Goal: Find specific page/section: Find specific page/section

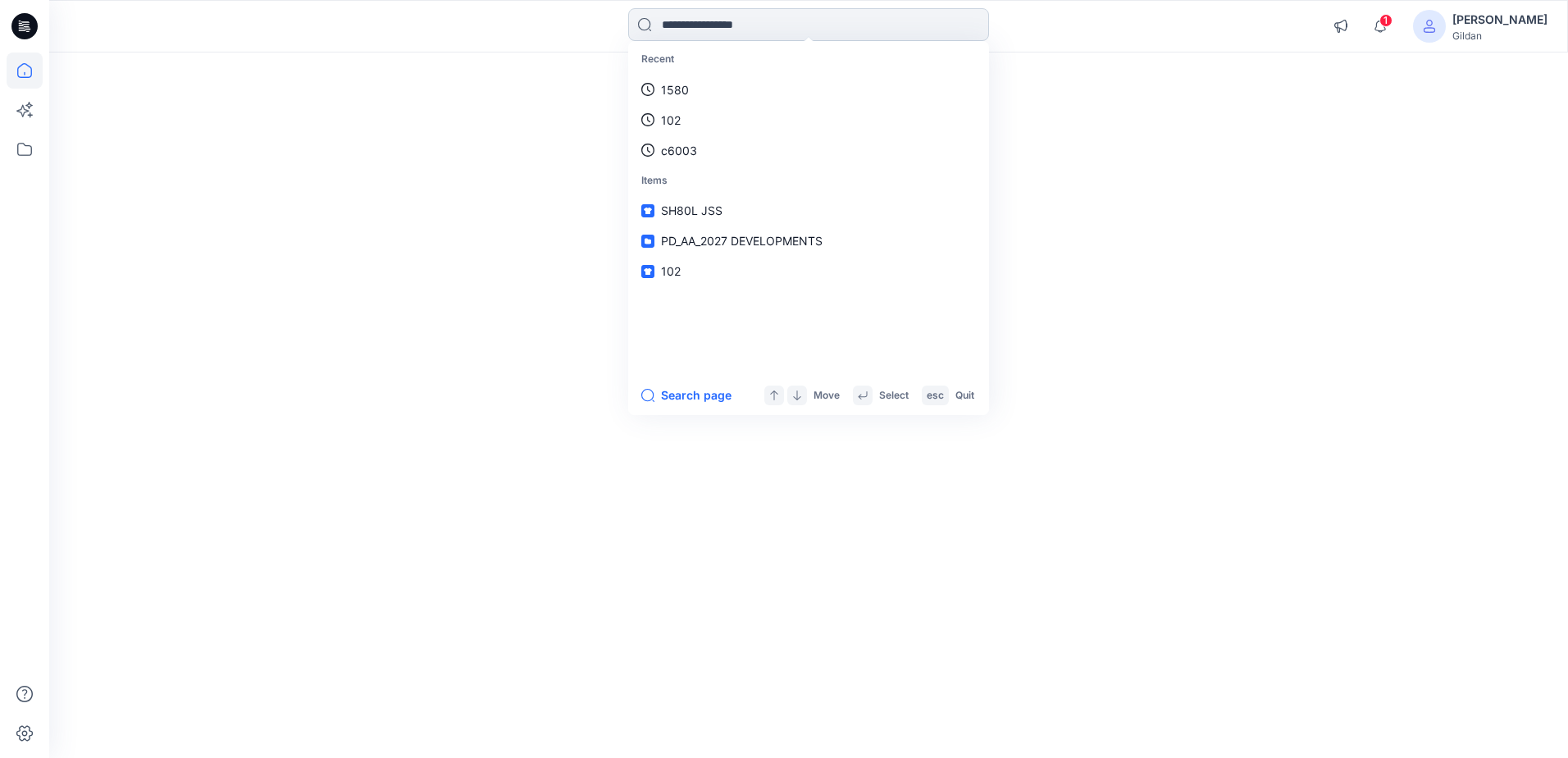
click at [737, 25] on input at bounding box center [809, 24] width 361 height 33
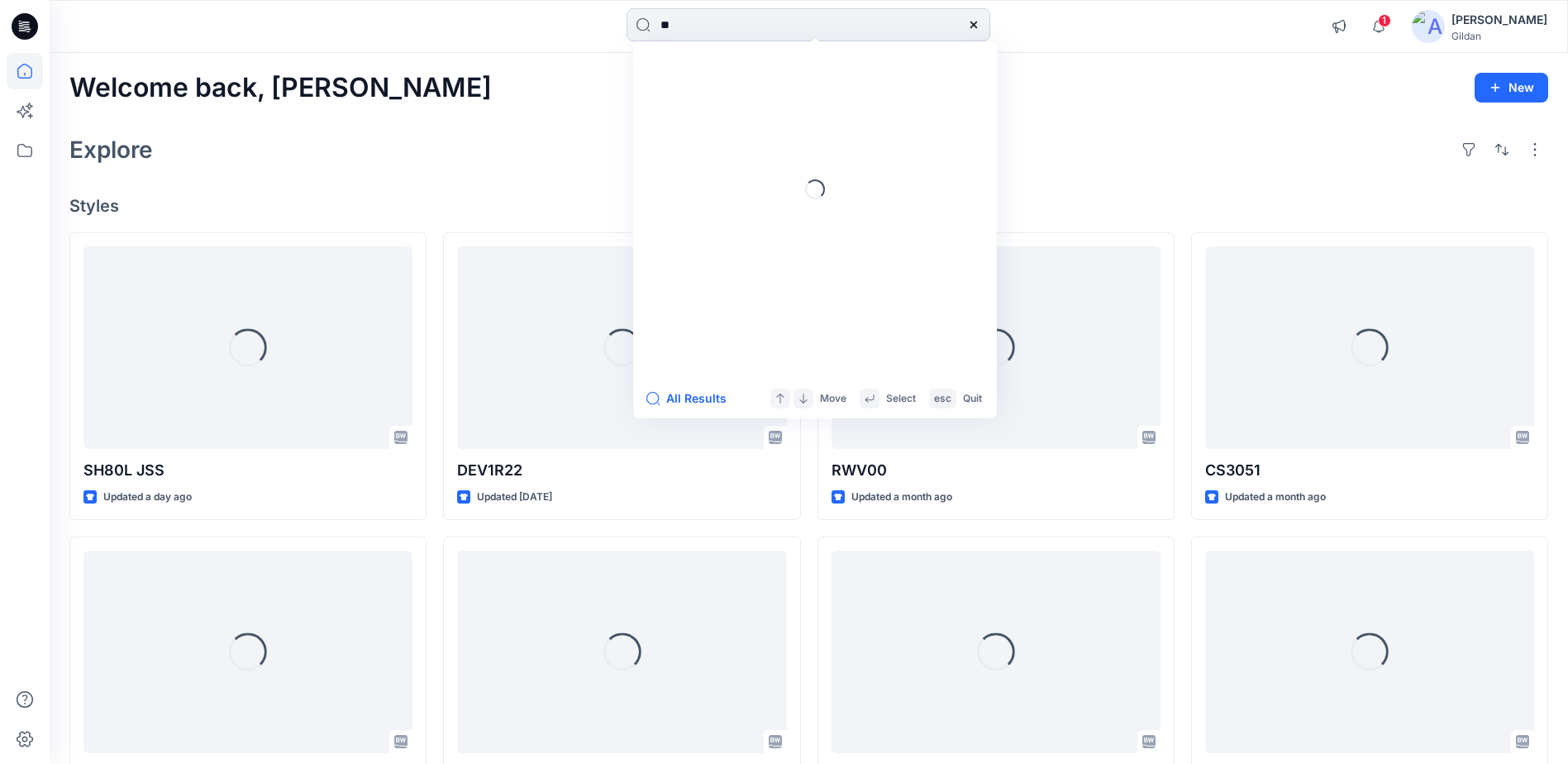
type input "*"
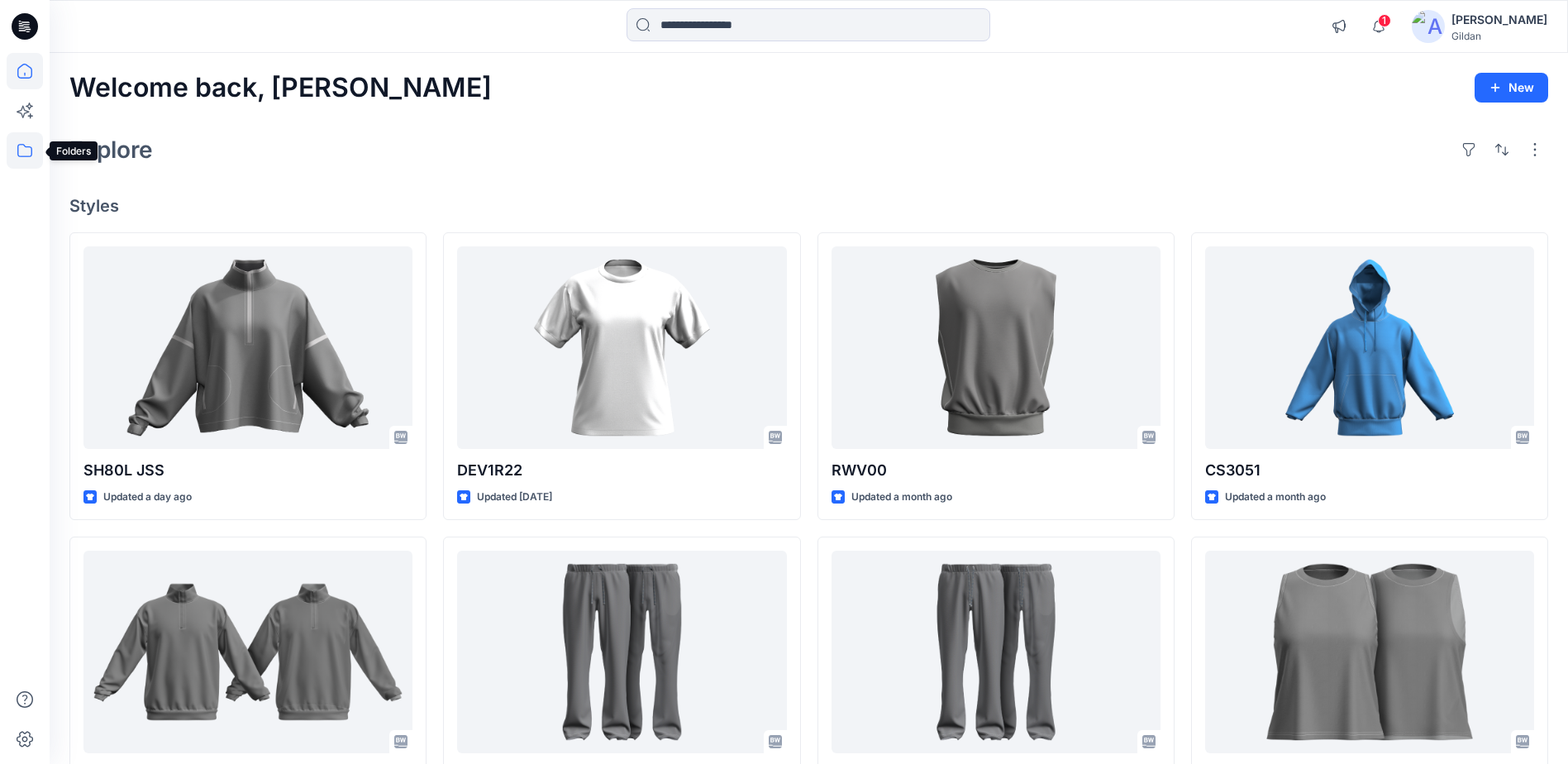
click at [32, 157] on icon at bounding box center [24, 150] width 37 height 37
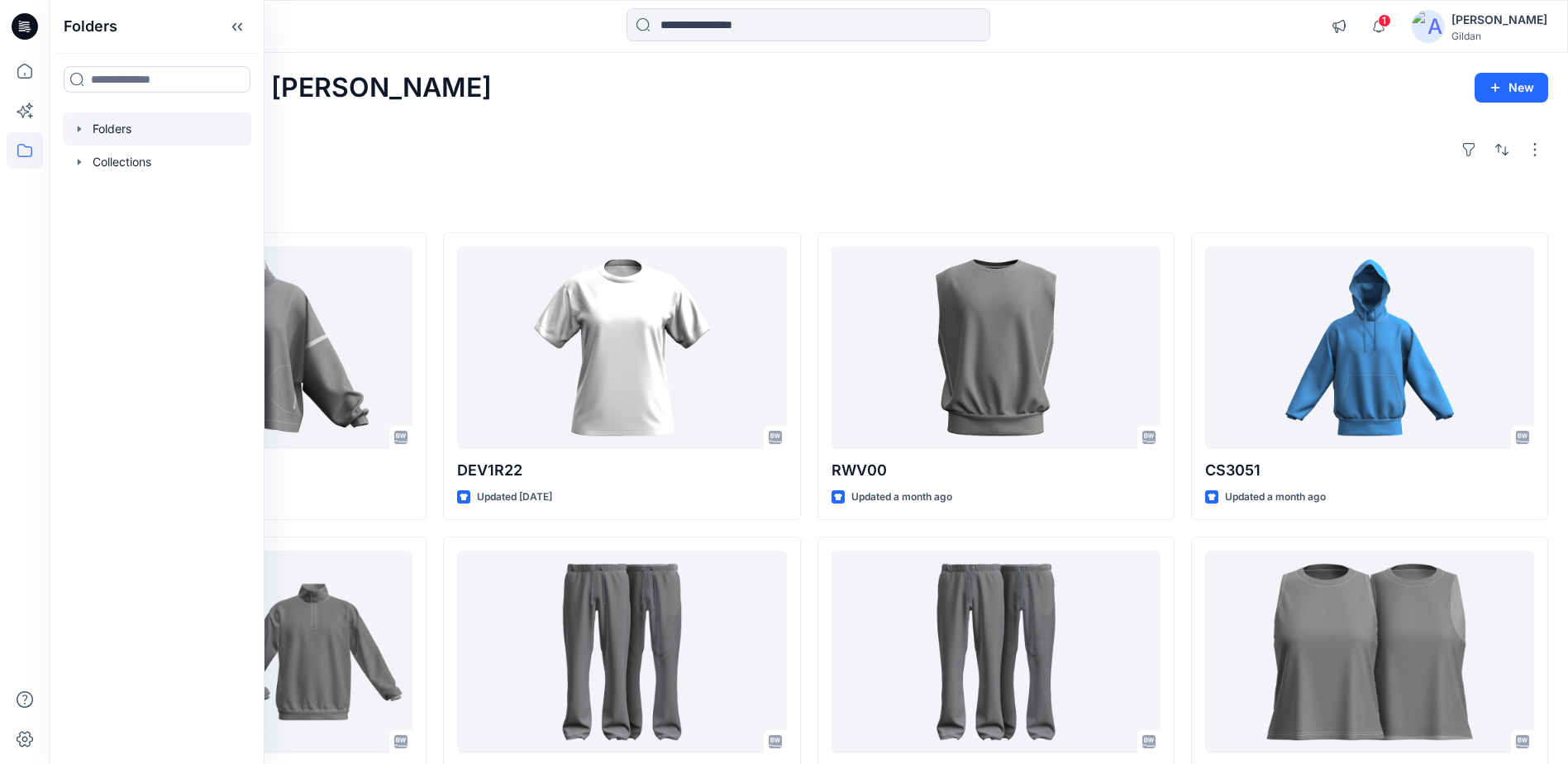
click at [128, 129] on div at bounding box center [157, 129] width 189 height 33
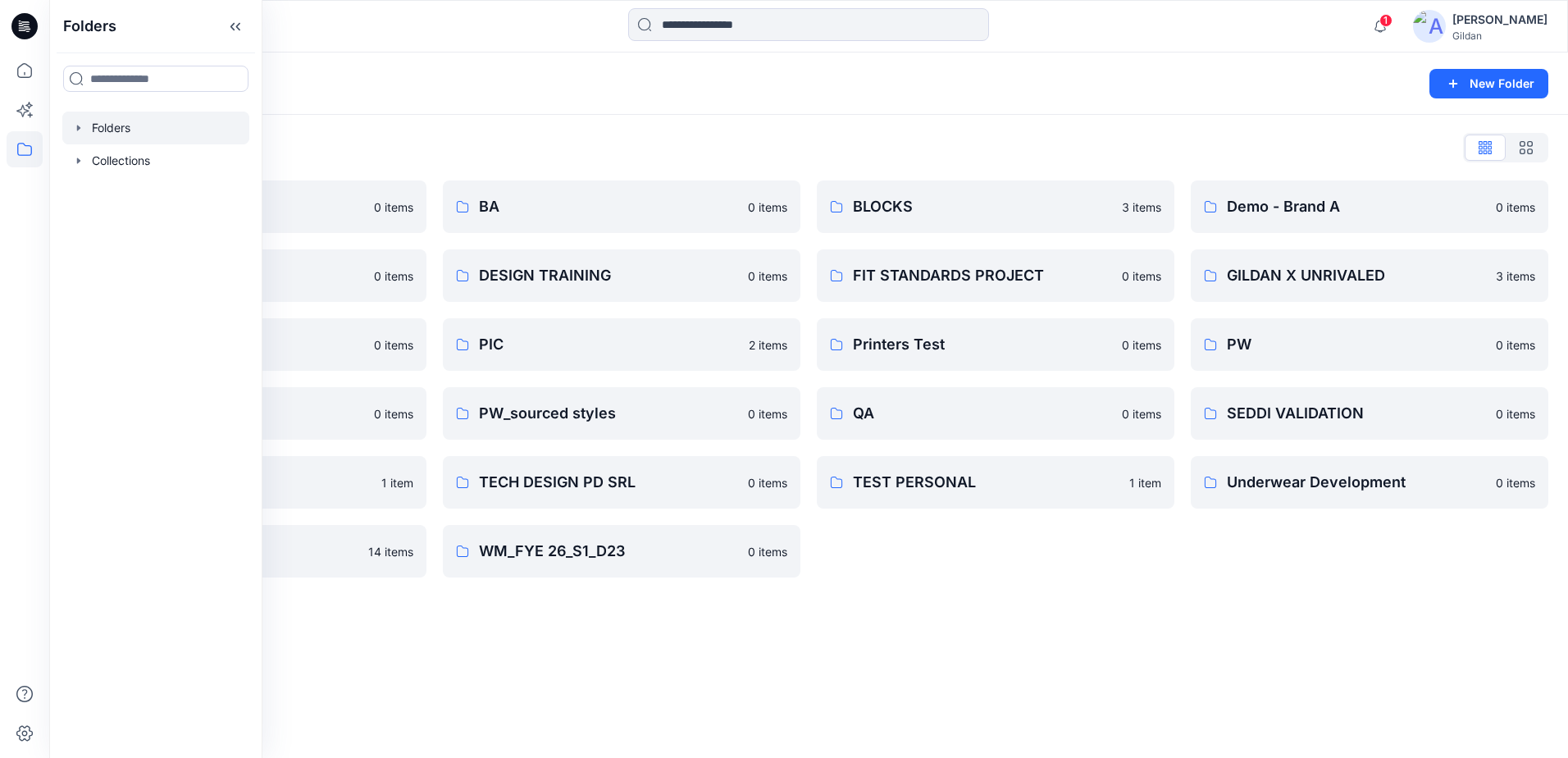
drag, startPoint x: 1135, startPoint y: 613, endPoint x: 1149, endPoint y: 609, distance: 14.6
click at [1135, 612] on div "Folders New Folder Folders List 3D ASSETS 0 items DESIGN TEAM 0 items GLB 0 ite…" at bounding box center [808, 405] width 1519 height 706
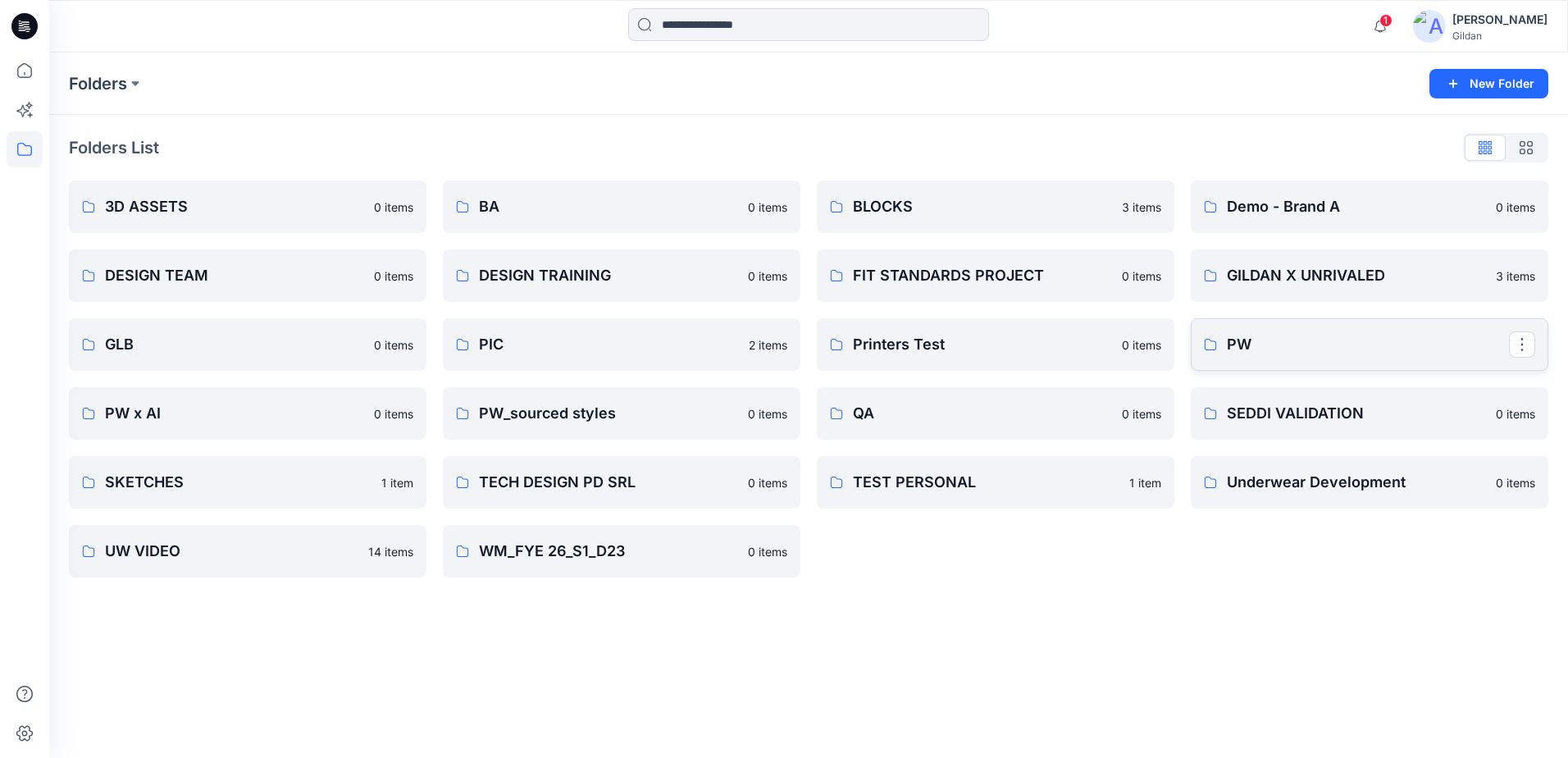
click at [1323, 346] on p "PW" at bounding box center [1368, 345] width 282 height 23
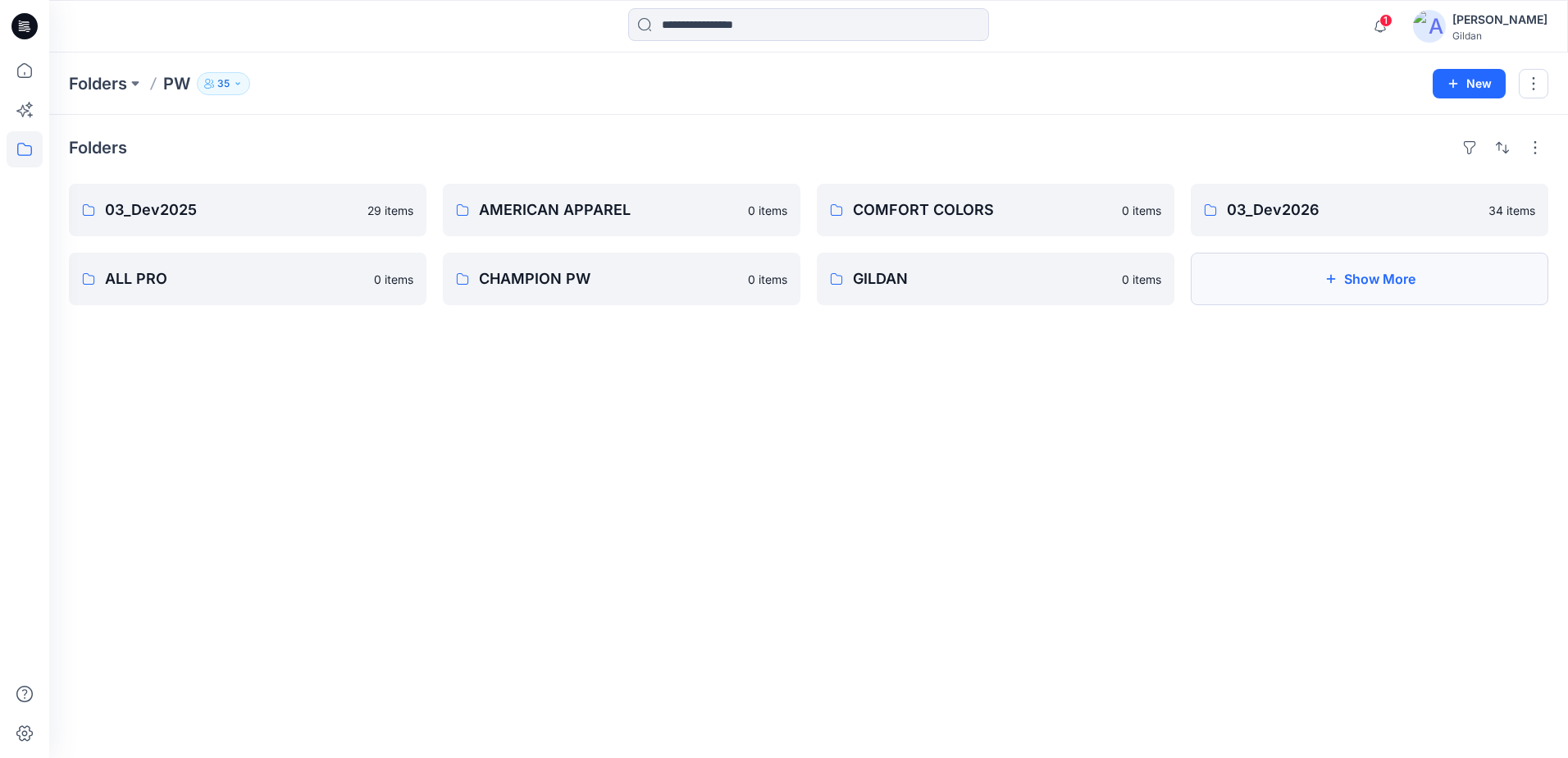
click at [1360, 290] on button "Show More" at bounding box center [1370, 278] width 358 height 52
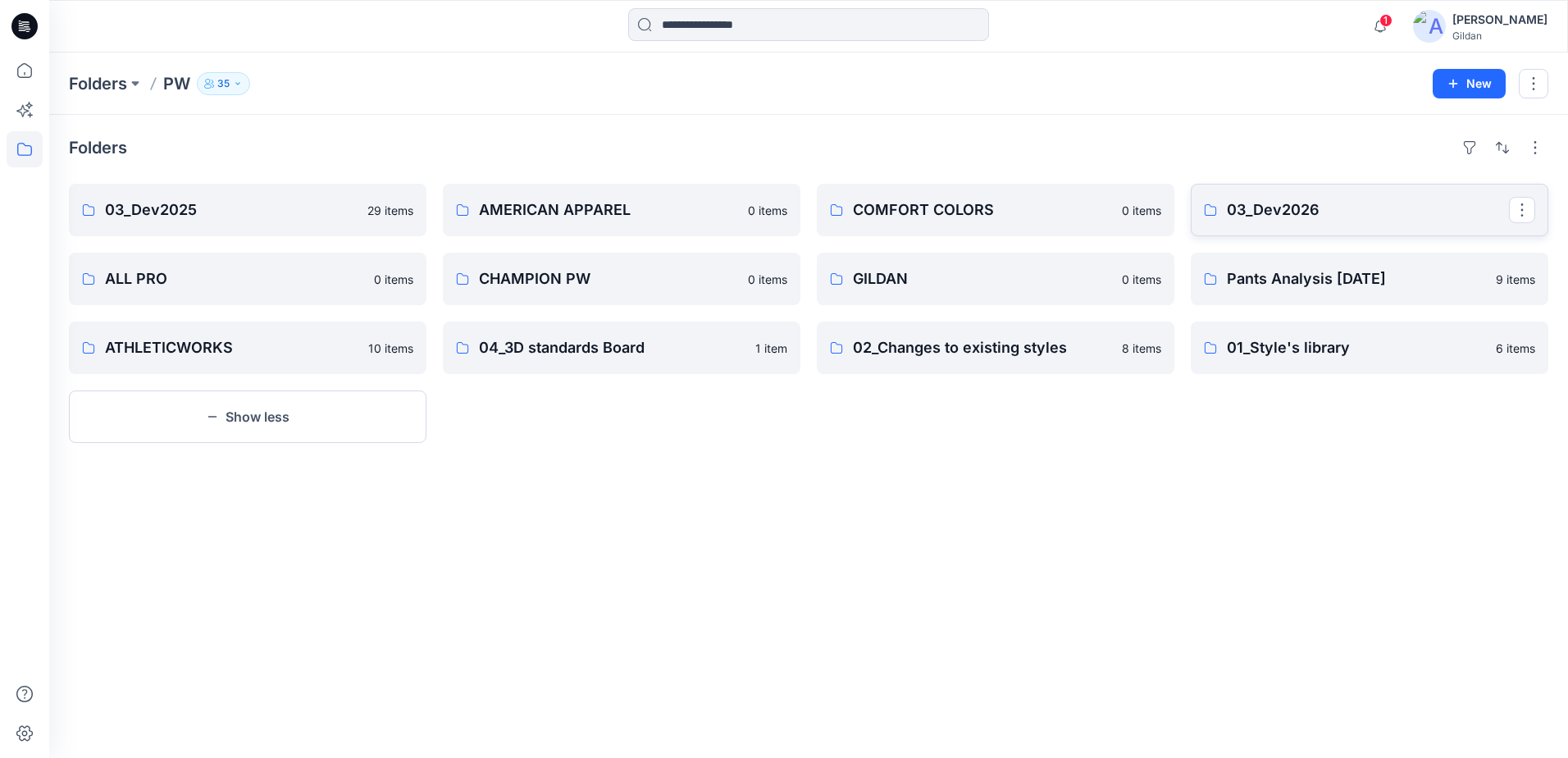
click at [1359, 206] on p "03_Dev2026" at bounding box center [1368, 210] width 282 height 23
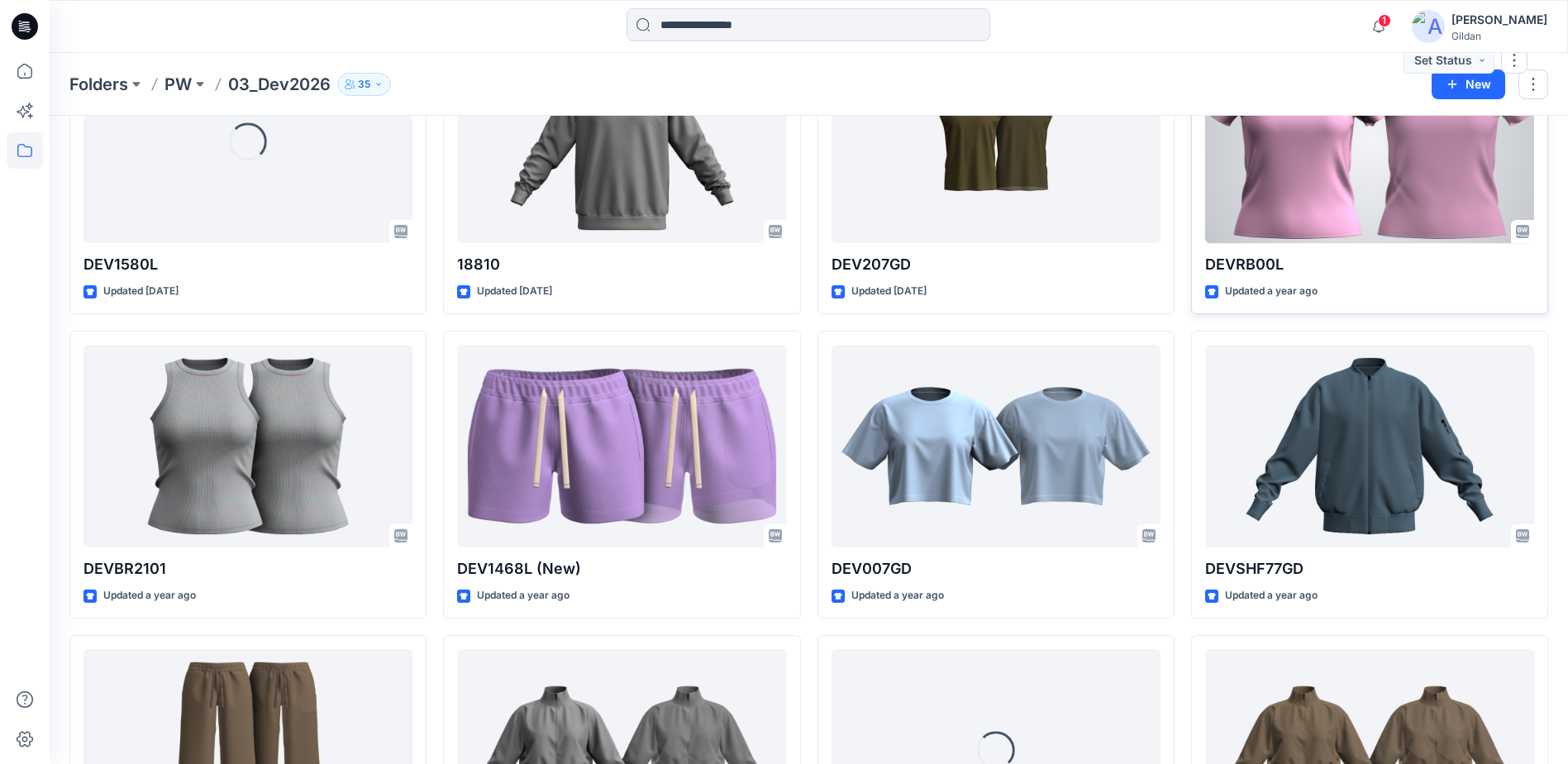
scroll to position [165, 0]
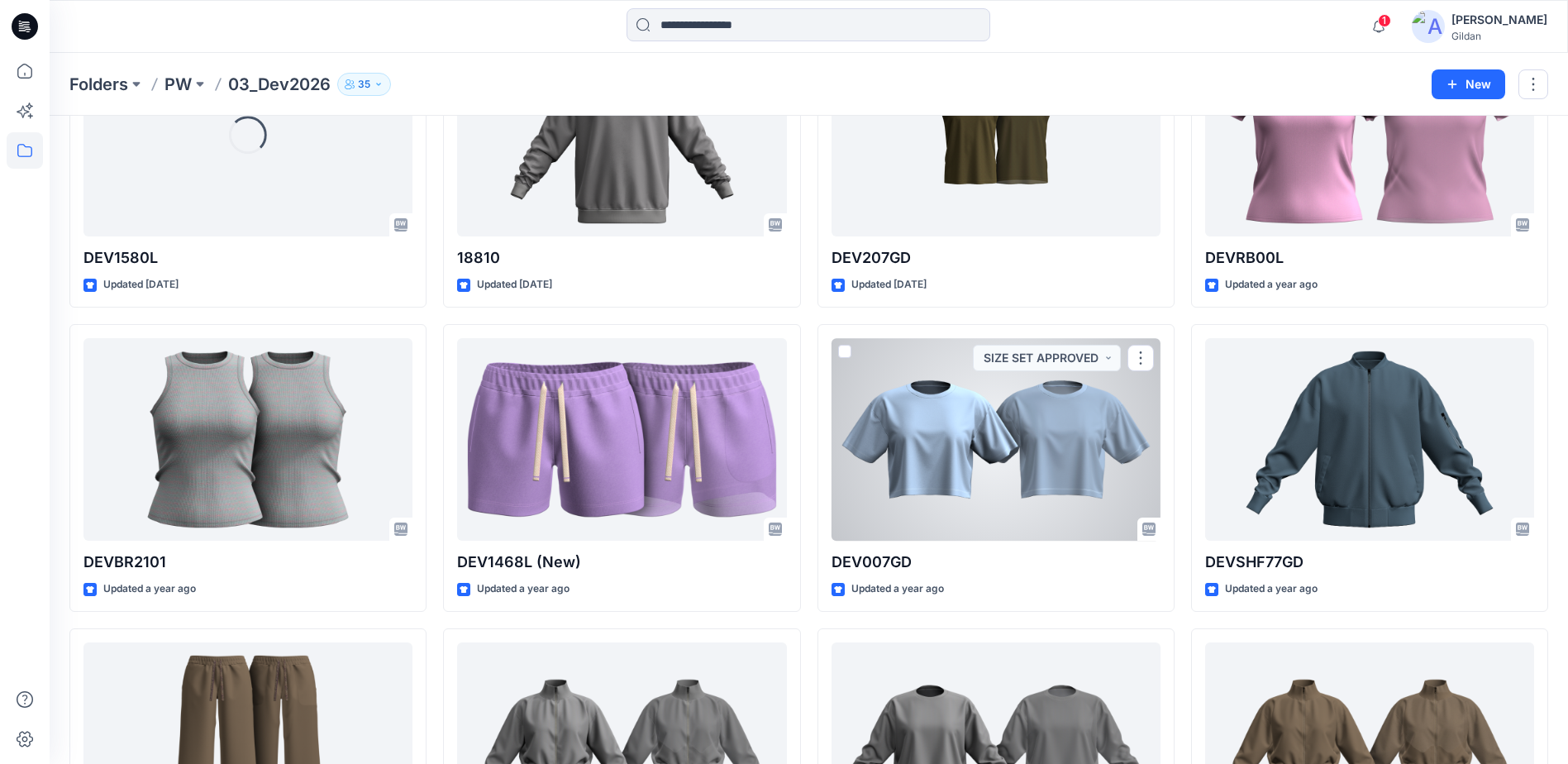
click at [982, 444] on div at bounding box center [996, 439] width 329 height 203
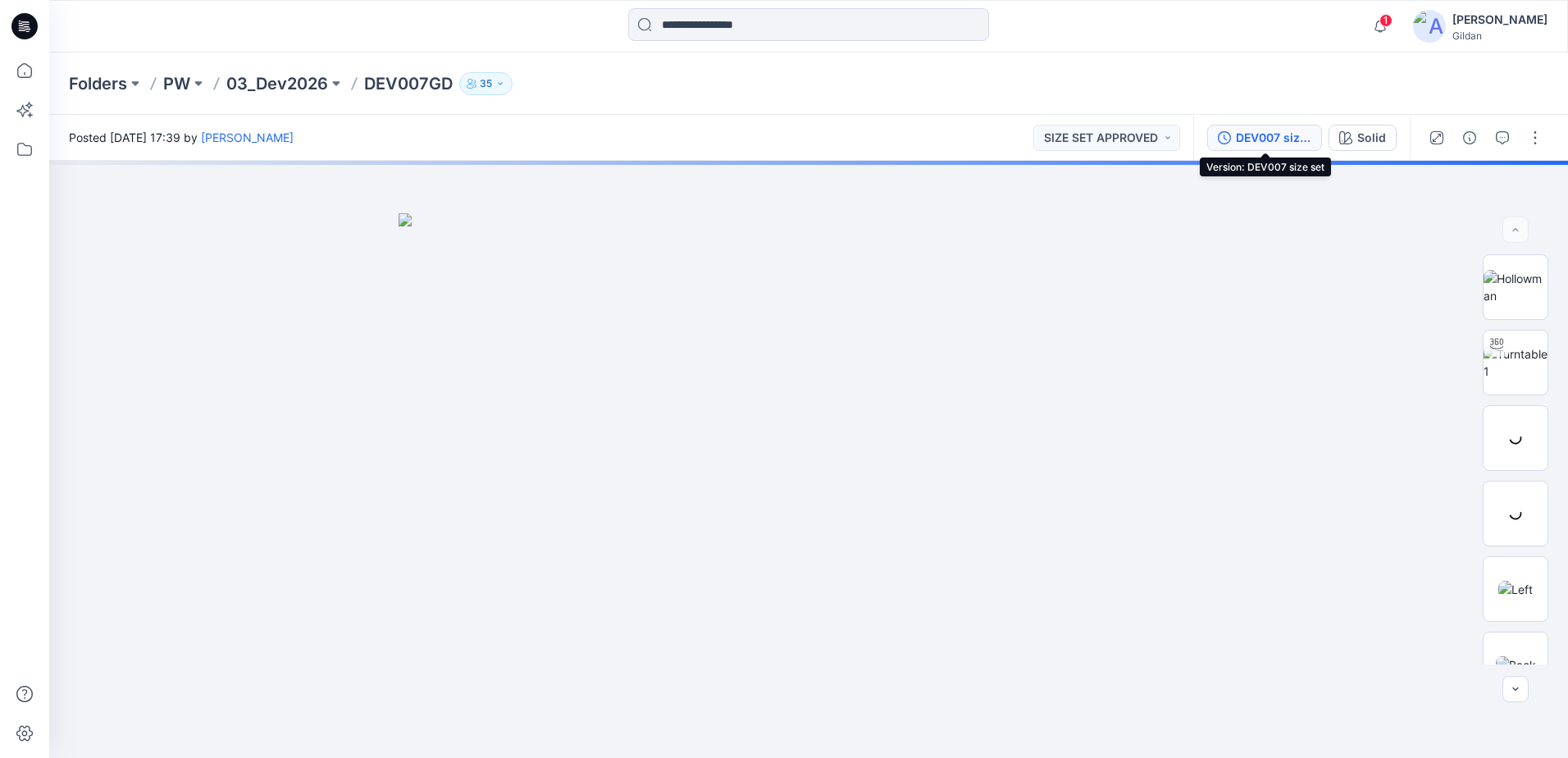
click at [1277, 141] on div "DEV007 size set" at bounding box center [1273, 137] width 75 height 18
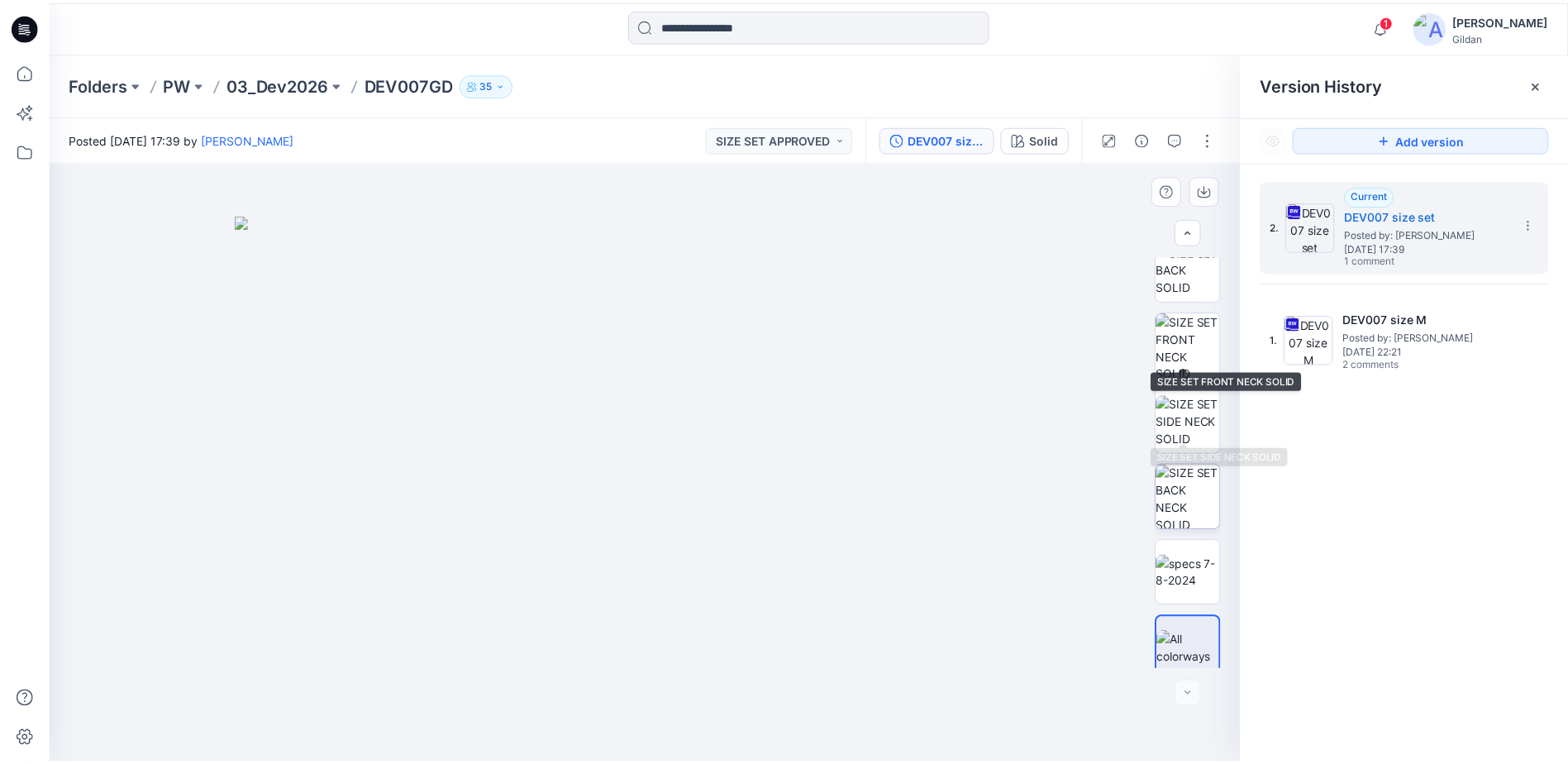
scroll to position [946, 0]
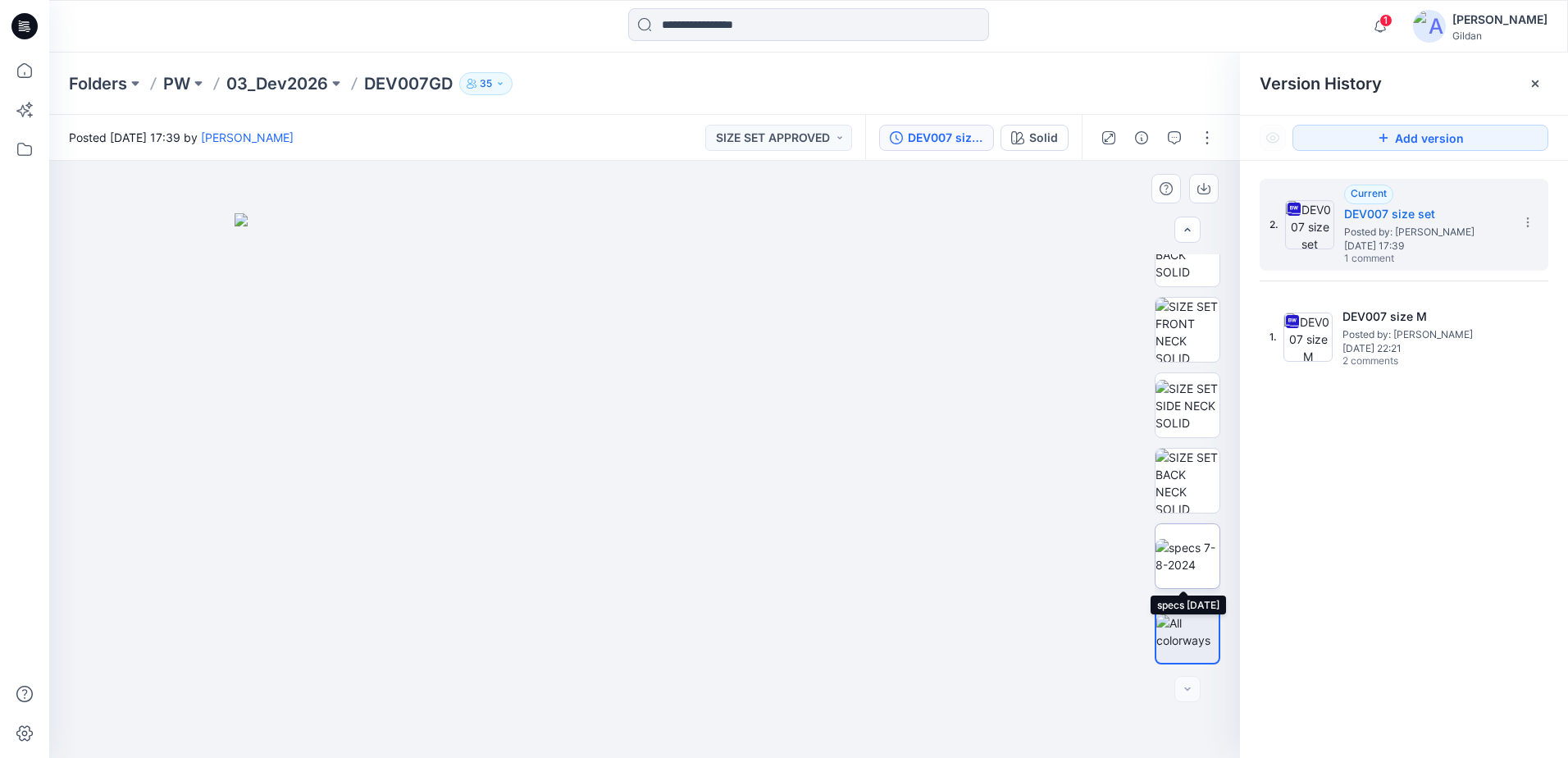
click at [1182, 564] on img at bounding box center [1187, 556] width 64 height 34
click at [302, 84] on p "03_Dev2026" at bounding box center [277, 84] width 101 height 23
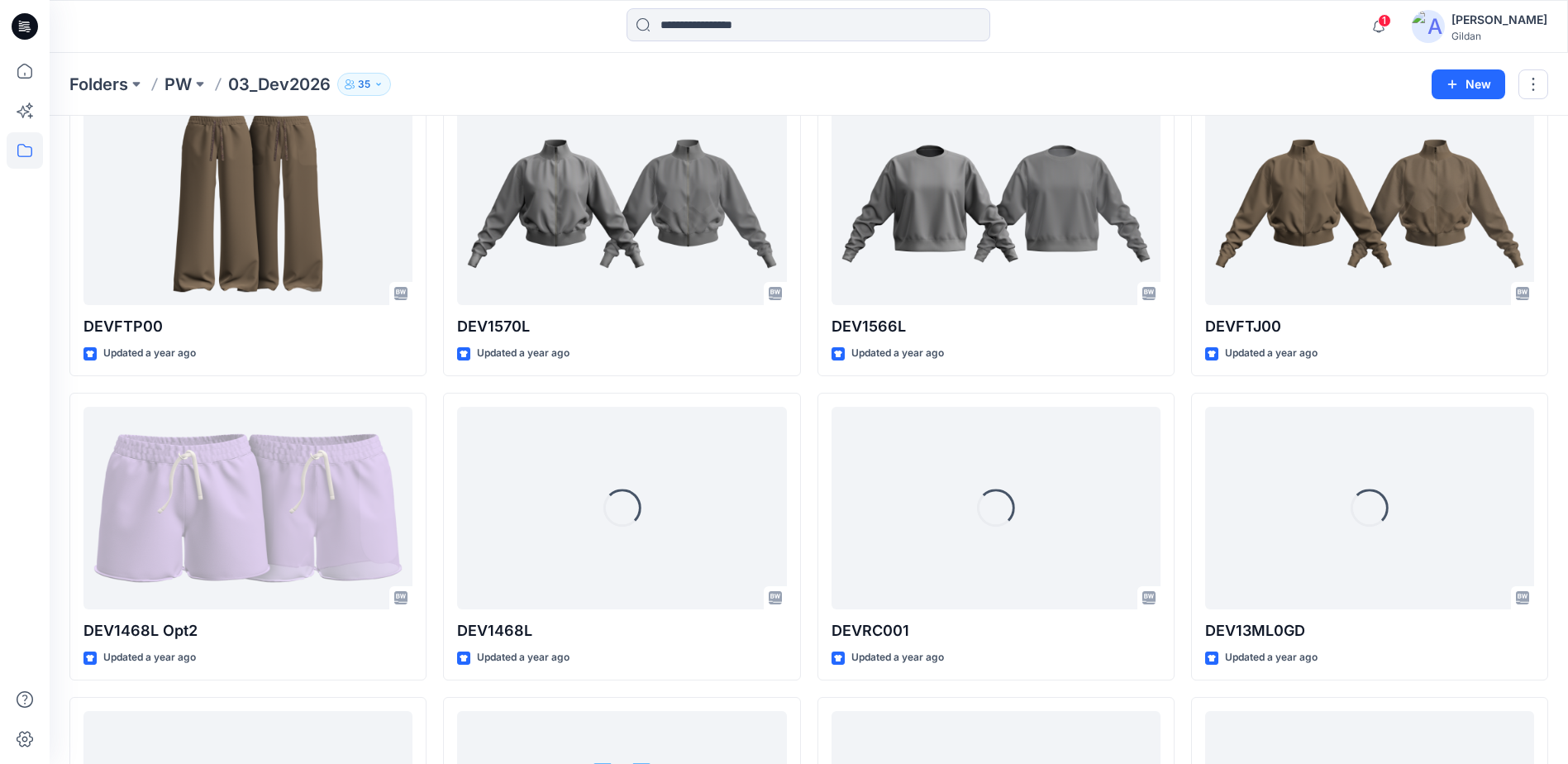
scroll to position [727, 0]
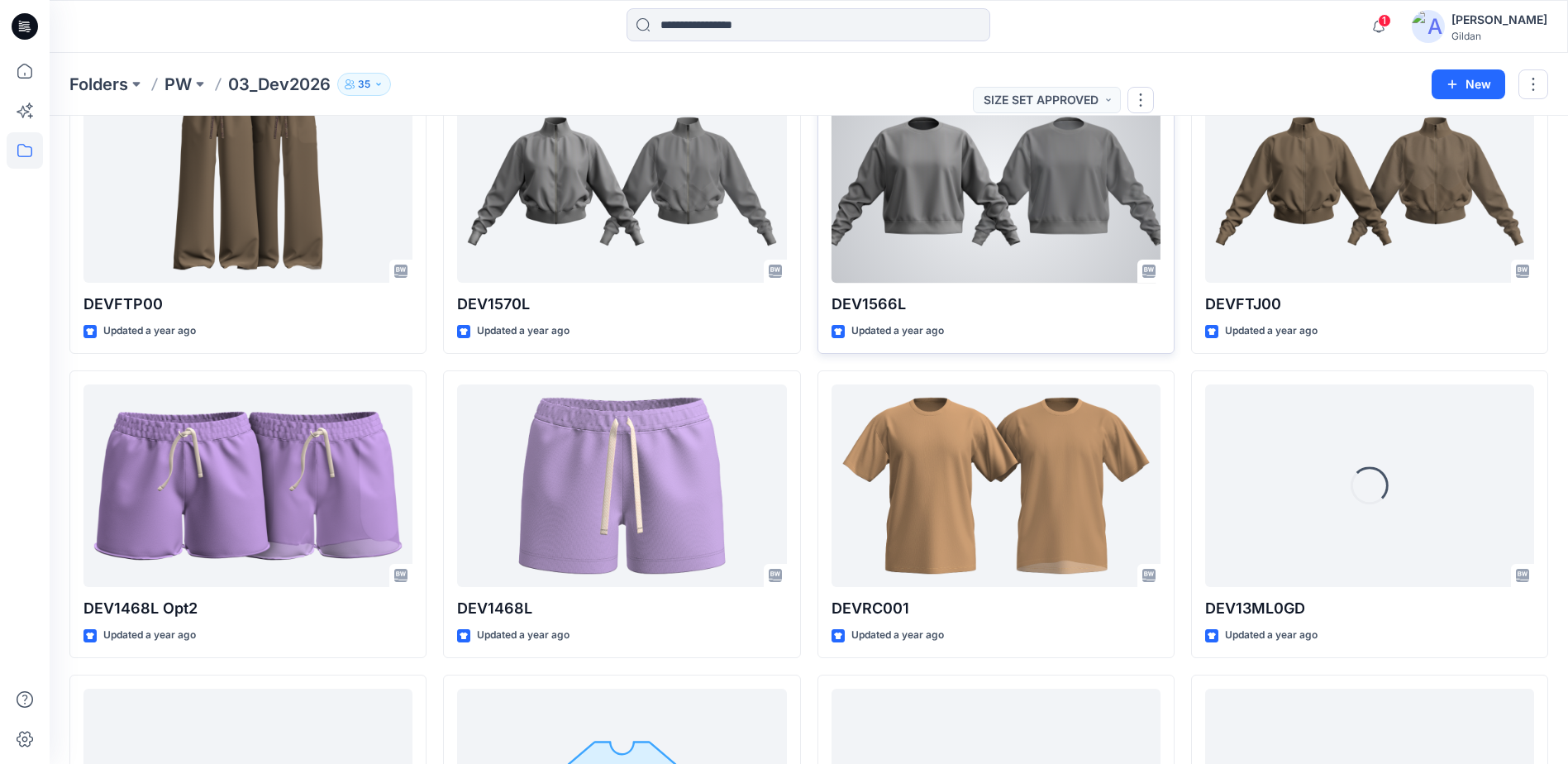
click at [947, 234] on div at bounding box center [996, 181] width 329 height 203
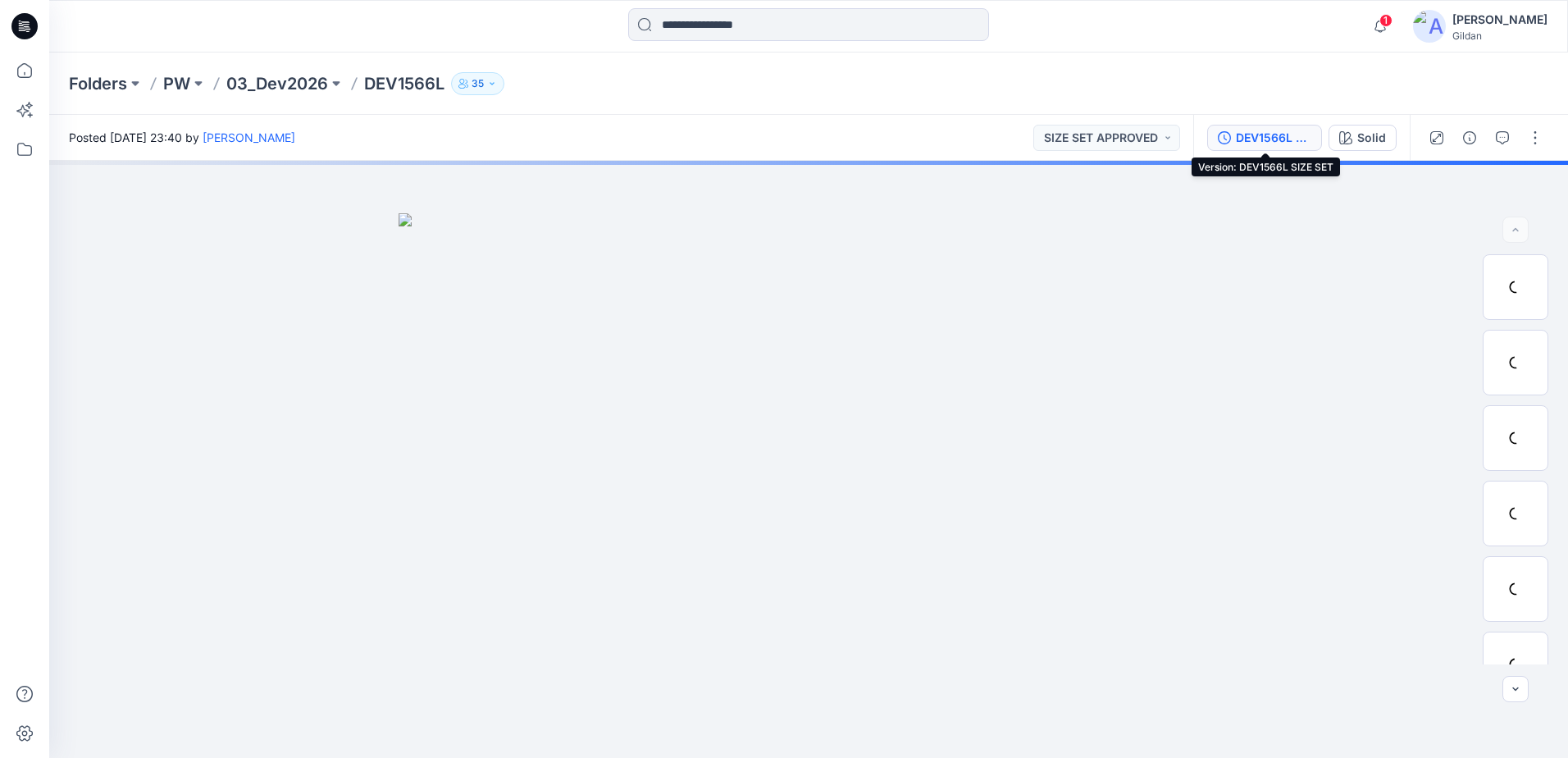
click at [1289, 127] on button "DEV1566L SIZE SET" at bounding box center [1264, 138] width 115 height 26
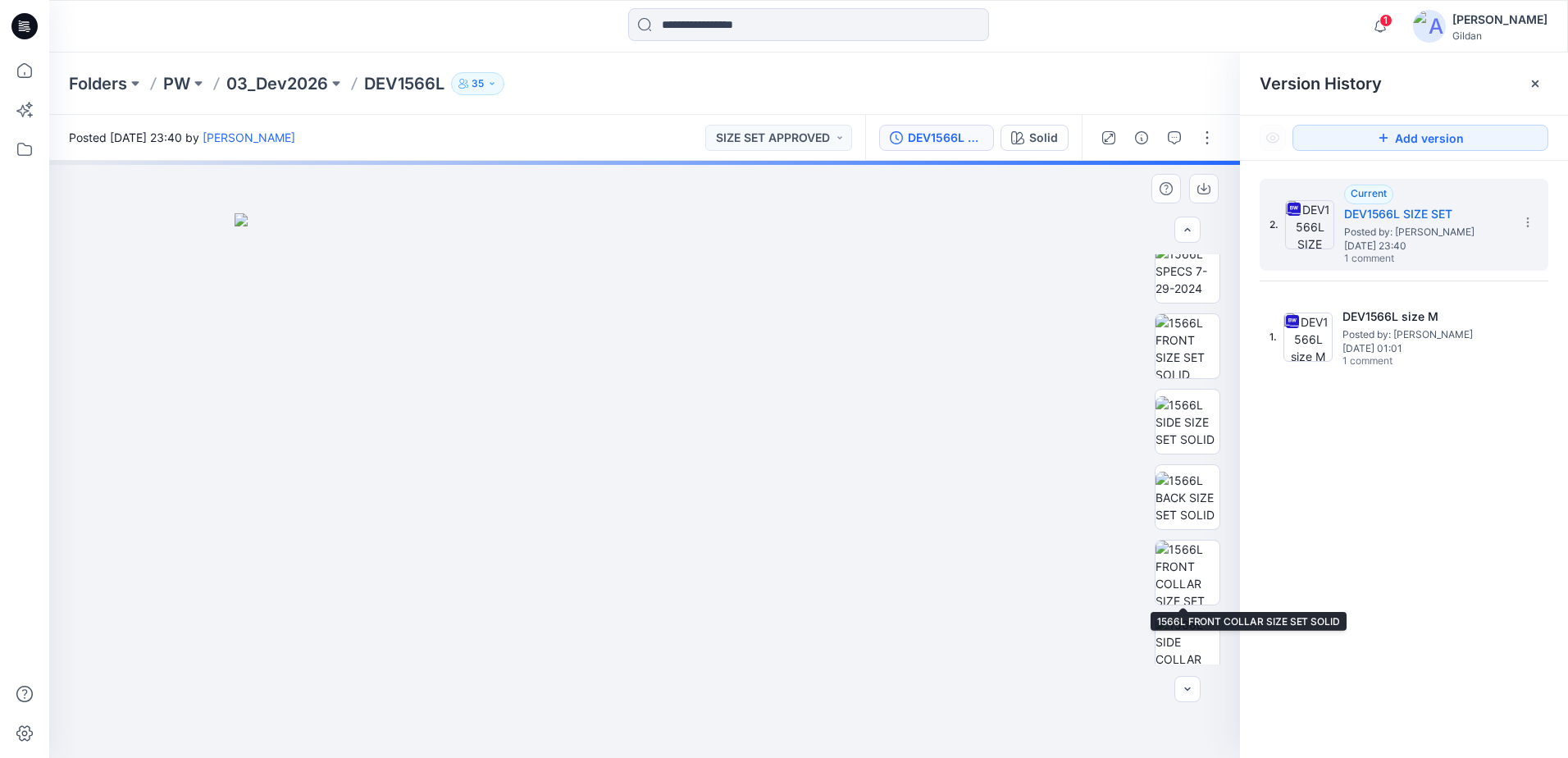
scroll to position [692, 0]
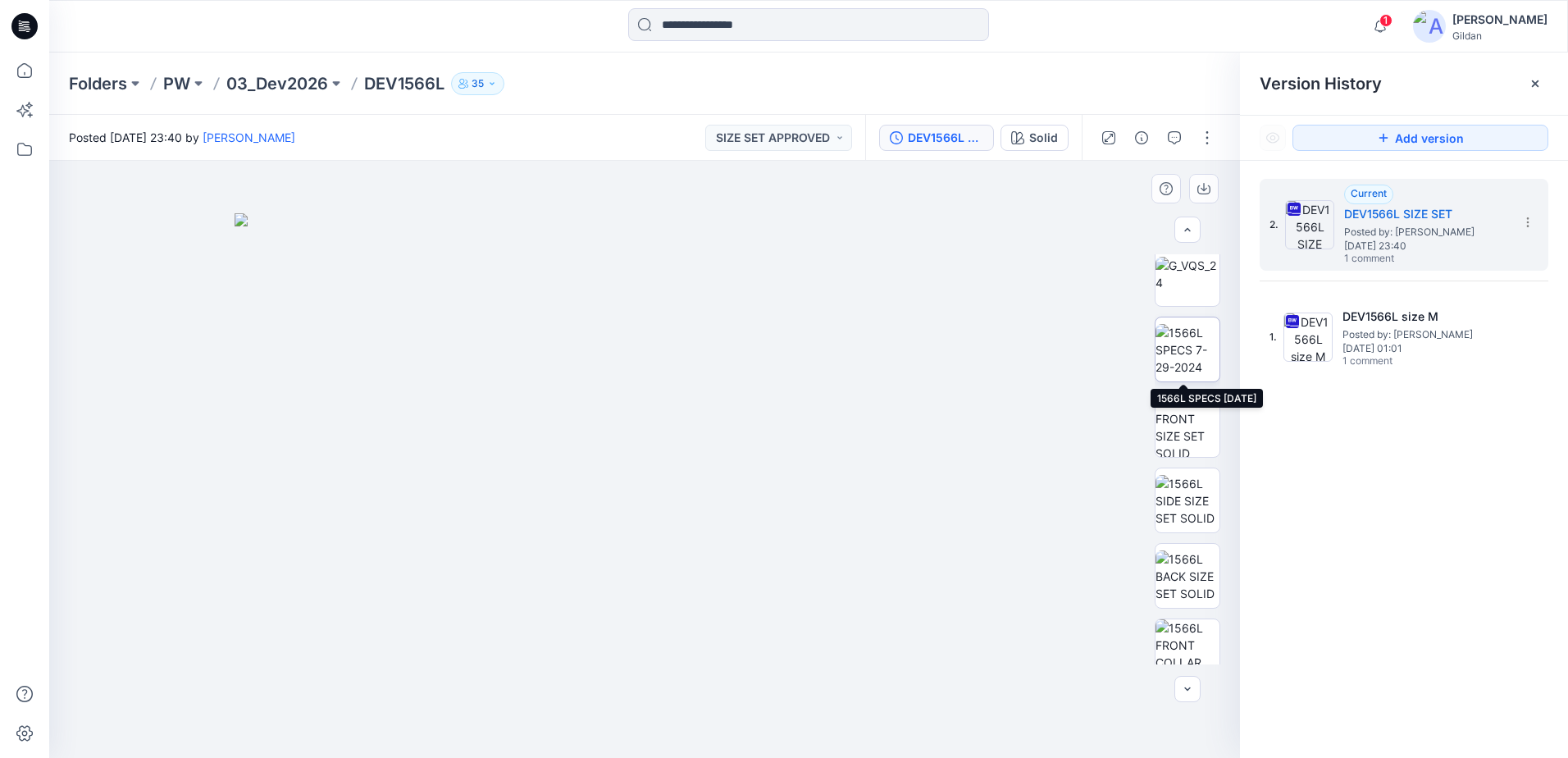
click at [1183, 337] on img at bounding box center [1187, 349] width 64 height 51
